Goal: Task Accomplishment & Management: Complete application form

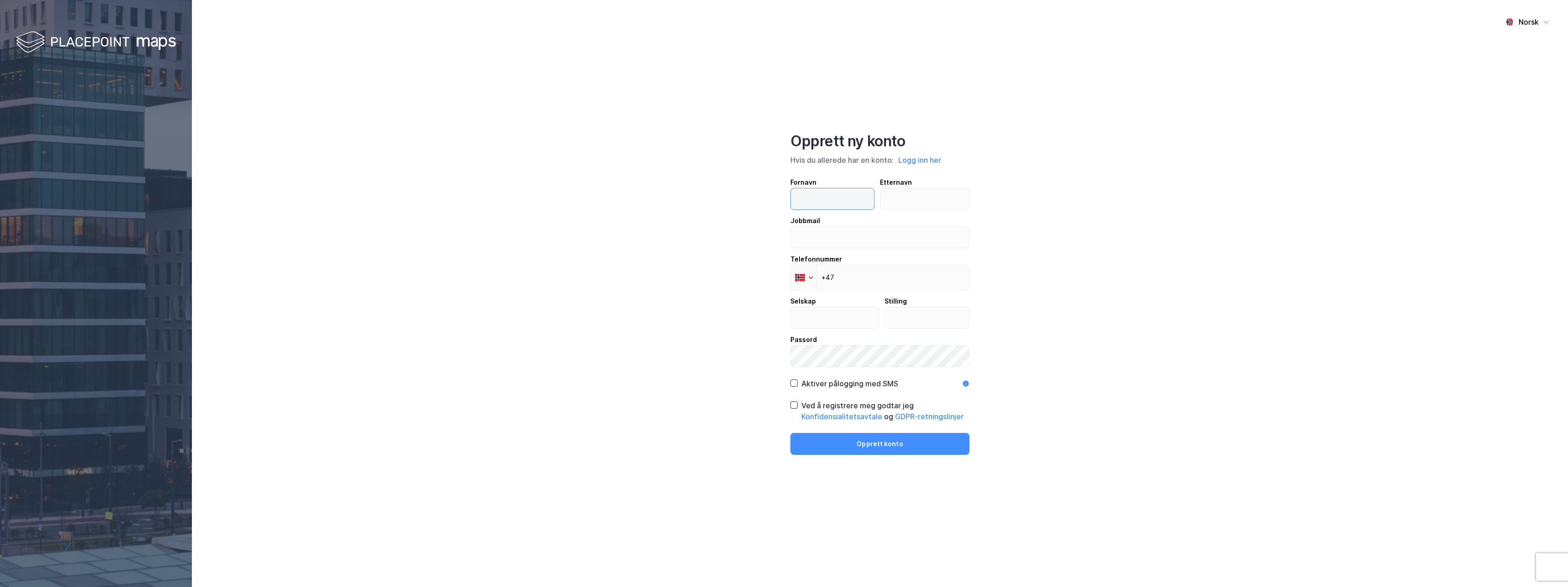
click at [839, 198] on input "text" at bounding box center [832, 199] width 83 height 21
type input "[PERSON_NAME]"
type input "Breivik"
type input "[EMAIL_ADDRESS][DOMAIN_NAME]"
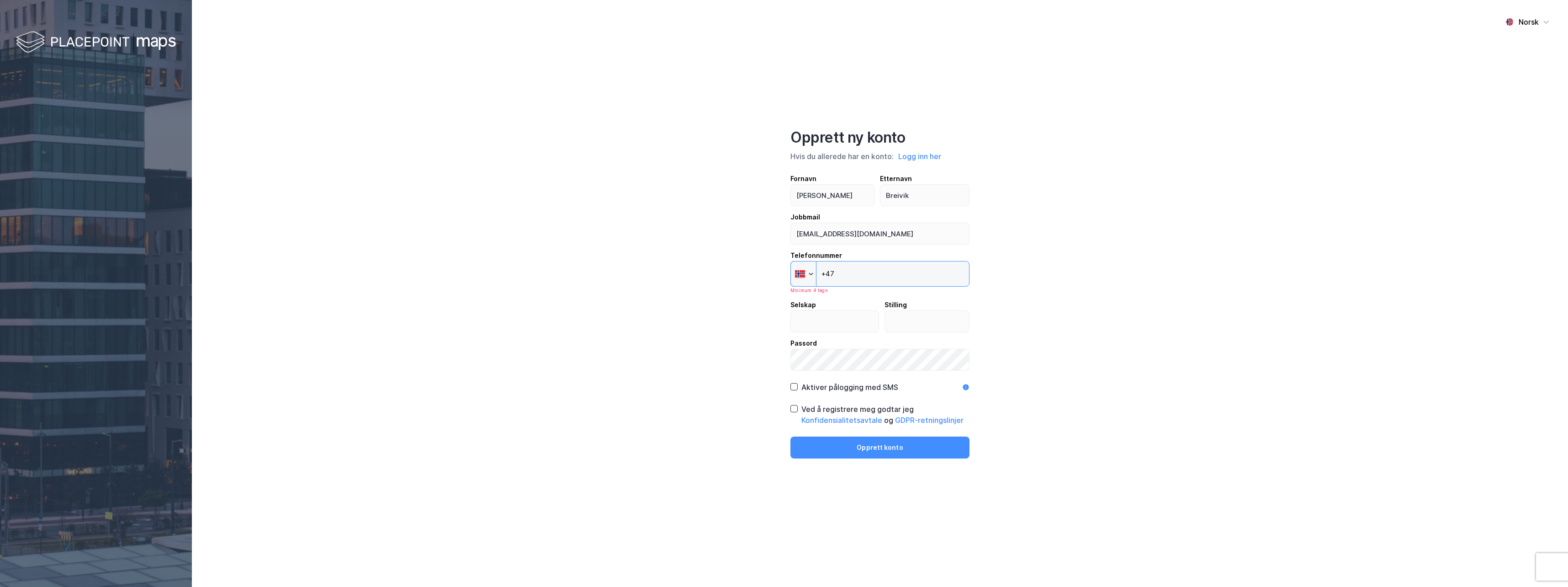
click at [903, 270] on input "+47" at bounding box center [880, 274] width 179 height 26
type input "+47 901 32 515"
drag, startPoint x: 830, startPoint y: 318, endPoint x: 858, endPoint y: 318, distance: 28.0
click at [830, 318] on input "text" at bounding box center [835, 317] width 88 height 21
type input "Oslobygg KF"
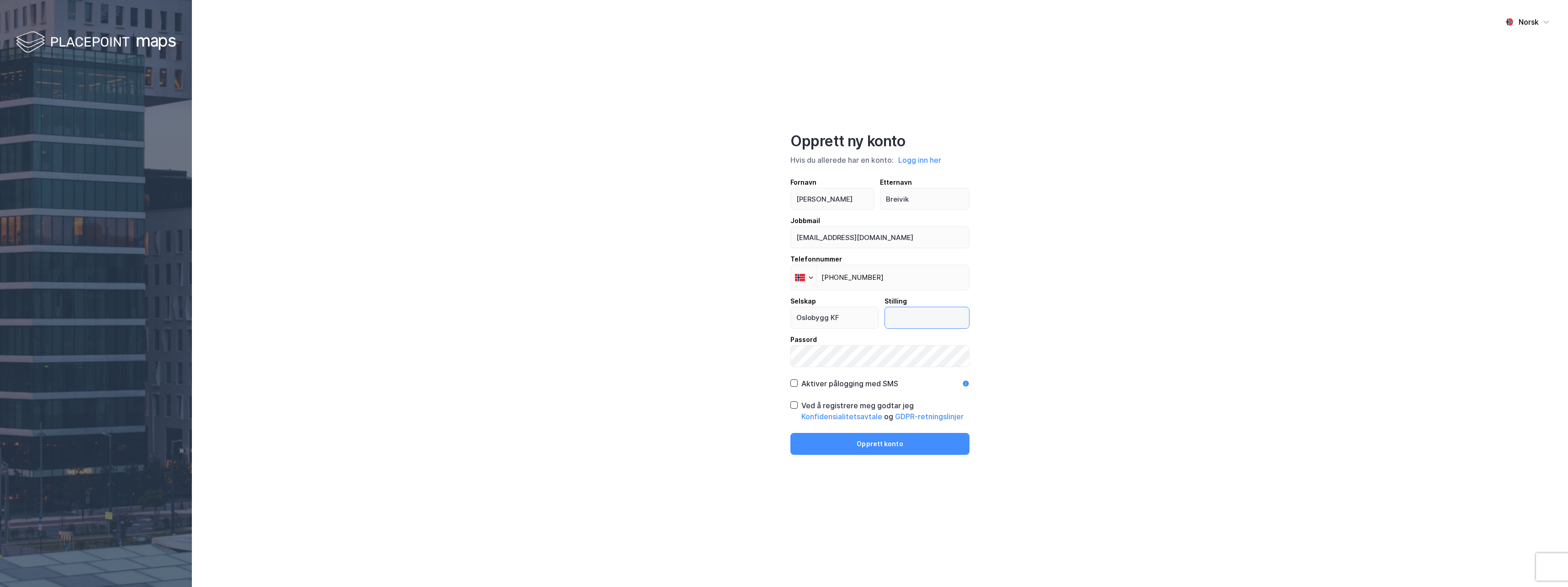
click at [947, 326] on input "text" at bounding box center [927, 317] width 85 height 21
type input "IKT Rådgiver"
click at [794, 385] on icon at bounding box center [794, 383] width 7 height 7
click at [792, 407] on icon at bounding box center [794, 405] width 7 height 7
click at [872, 445] on button "Opprett konto" at bounding box center [880, 444] width 179 height 22
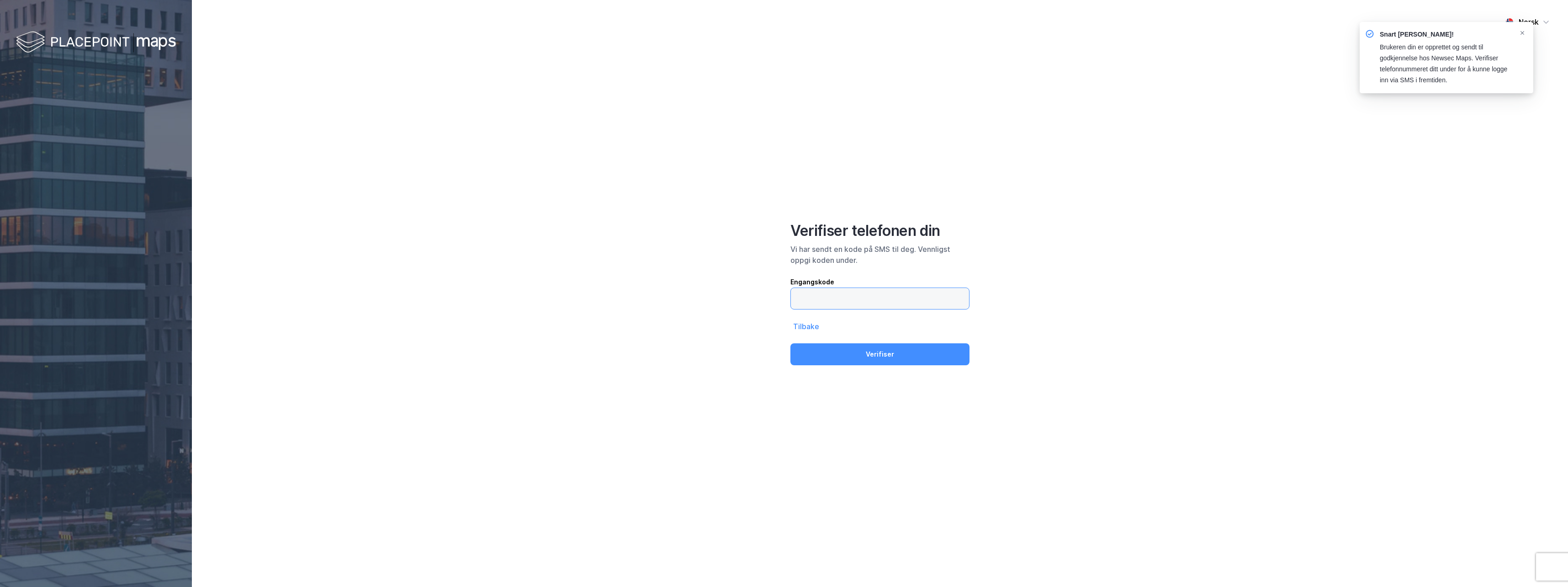
click at [939, 305] on input "text" at bounding box center [880, 298] width 178 height 21
click at [814, 297] on input "text" at bounding box center [880, 298] width 178 height 21
click at [813, 296] on input "text" at bounding box center [880, 298] width 178 height 21
type input "881886"
click at [842, 352] on button "Verifiser" at bounding box center [880, 354] width 179 height 22
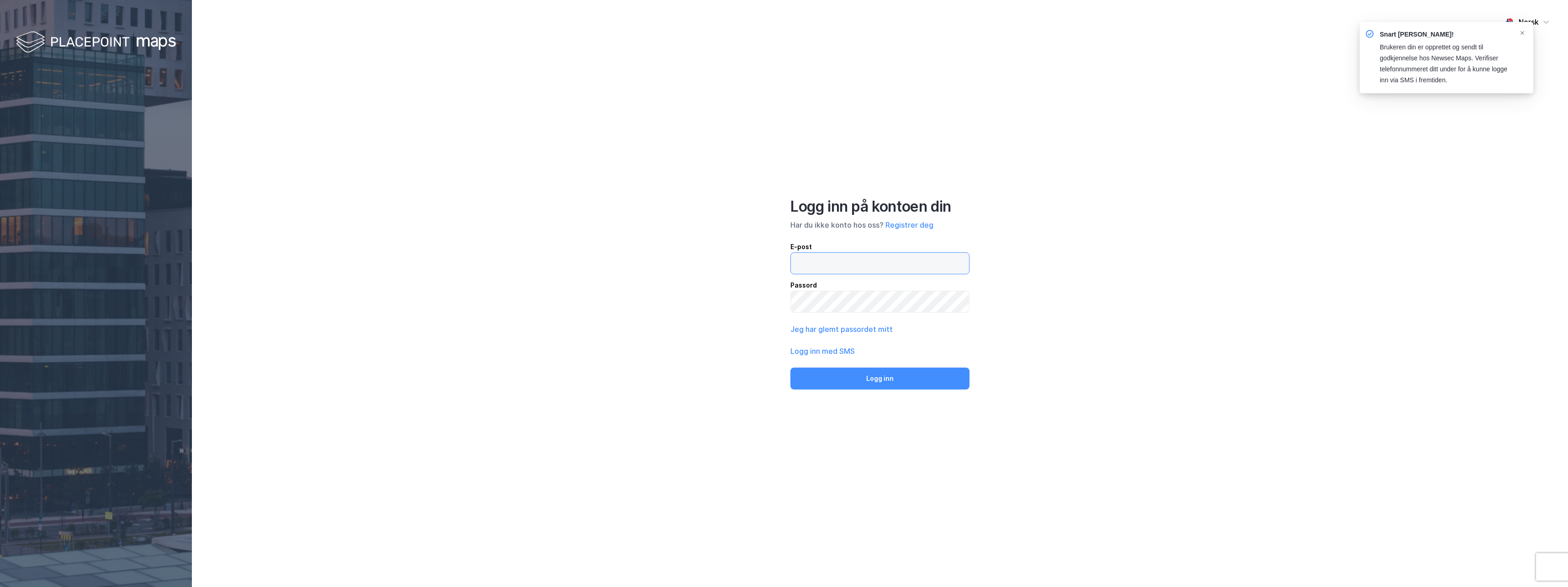
click at [836, 265] on input "email" at bounding box center [880, 263] width 178 height 21
type input "christoffer.breivik@obf.oslo.kommune.no"
click at [844, 373] on button "Logg inn" at bounding box center [880, 378] width 179 height 22
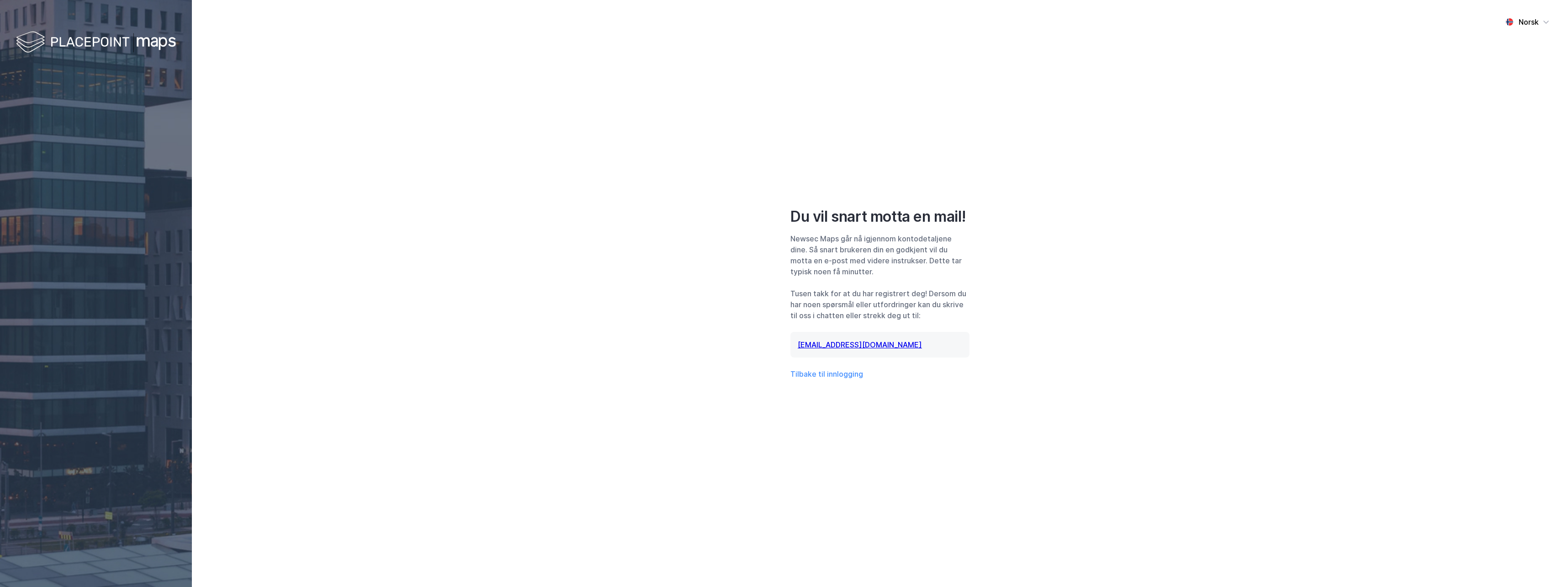
drag, startPoint x: 1261, startPoint y: 98, endPoint x: 950, endPoint y: 131, distance: 312.7
click at [950, 131] on div "Norsk Du vil snart motta en mail! Newsec Maps går nå igjennom kontodetaljene di…" at bounding box center [880, 294] width 1376 height 587
